Goal: Transaction & Acquisition: Book appointment/travel/reservation

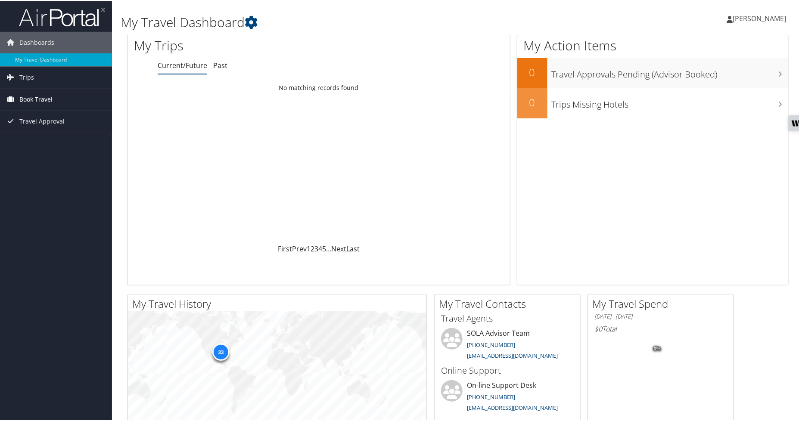
click at [31, 96] on span "Book Travel" at bounding box center [35, 98] width 33 height 22
click at [31, 95] on span "Book Travel" at bounding box center [35, 98] width 33 height 22
click at [34, 127] on link "Book/Manage Online Trips" at bounding box center [56, 128] width 112 height 13
